Goal: Task Accomplishment & Management: Use online tool/utility

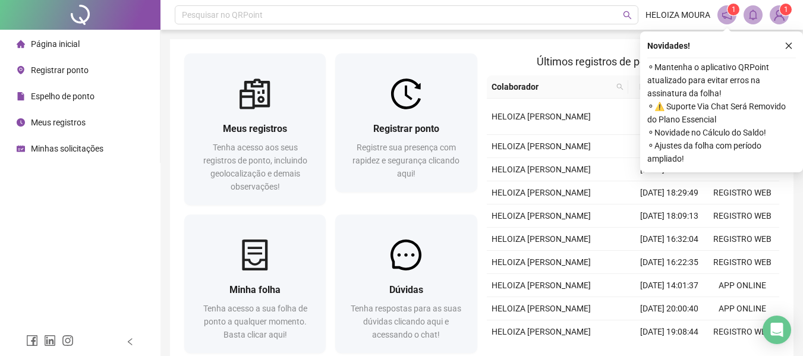
click at [67, 94] on span "Espelho de ponto" at bounding box center [63, 96] width 64 height 10
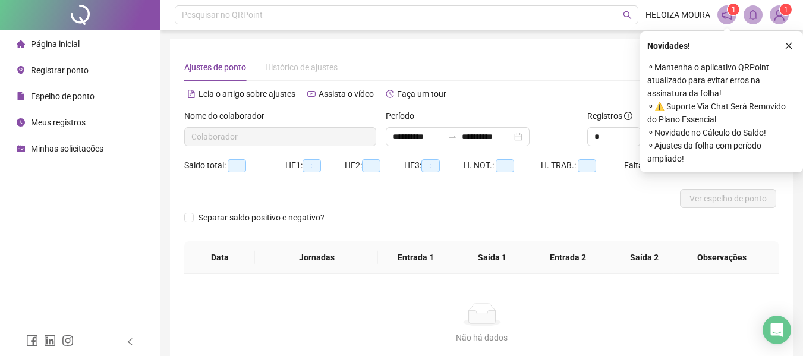
type input "**********"
click at [66, 73] on span "Registrar ponto" at bounding box center [60, 70] width 58 height 10
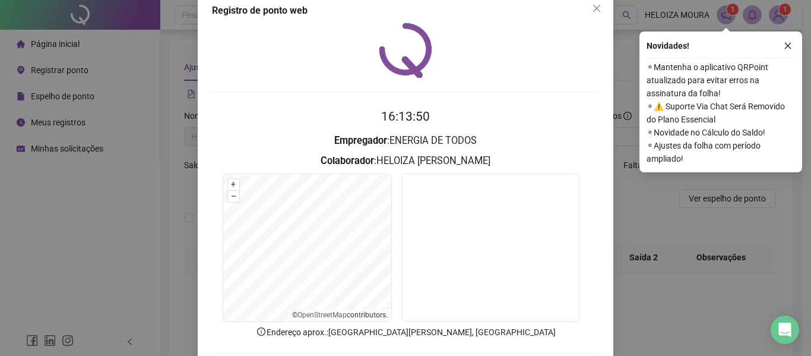
scroll to position [82, 0]
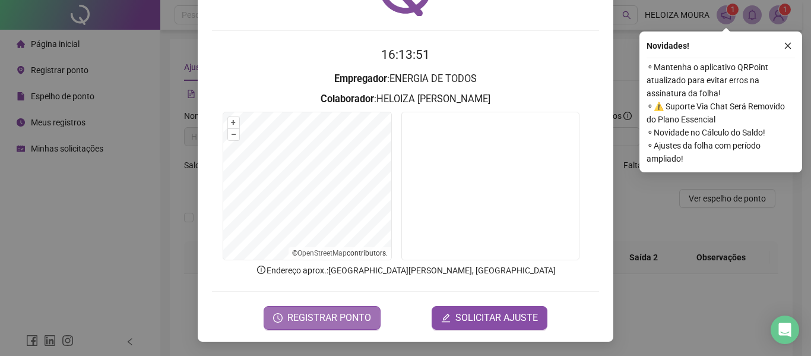
click at [317, 318] on span "REGISTRAR PONTO" at bounding box center [330, 318] width 84 height 14
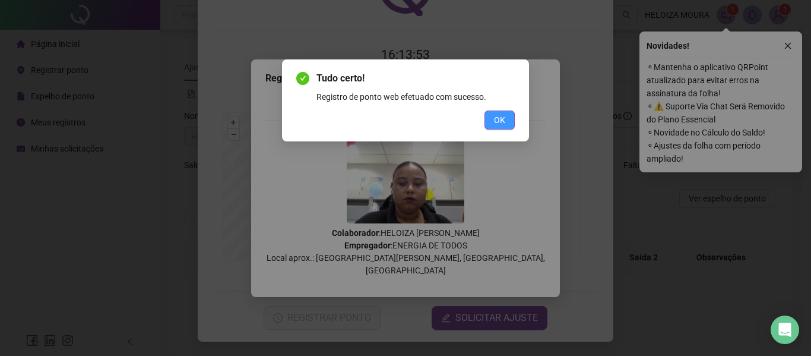
click at [494, 113] on button "OK" at bounding box center [500, 119] width 30 height 19
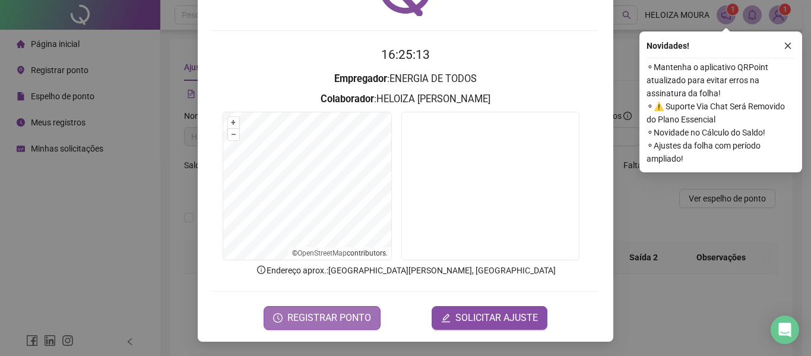
click at [300, 317] on span "REGISTRAR PONTO" at bounding box center [330, 318] width 84 height 14
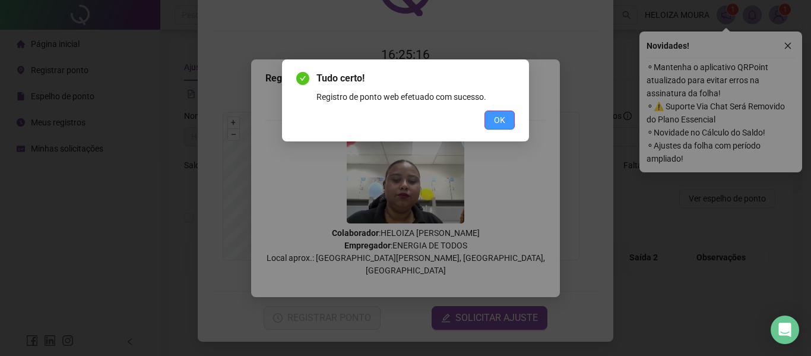
click at [491, 119] on button "OK" at bounding box center [500, 119] width 30 height 19
